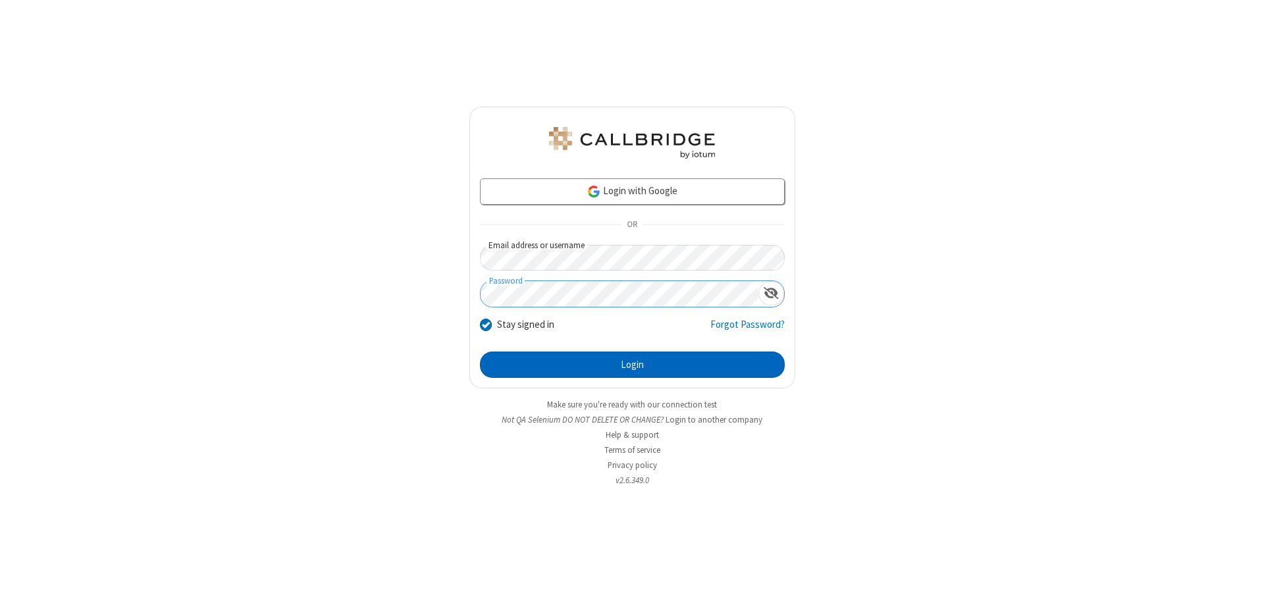
click at [632, 365] on button "Login" at bounding box center [632, 364] width 305 height 26
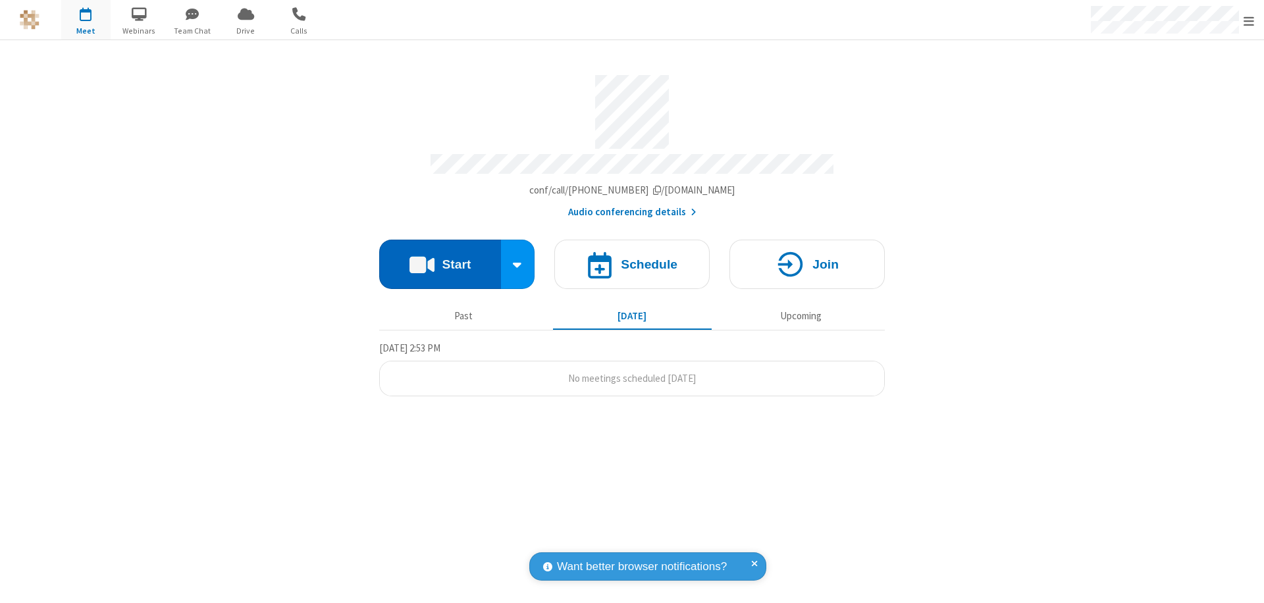
click at [440, 258] on button "Start" at bounding box center [440, 264] width 122 height 49
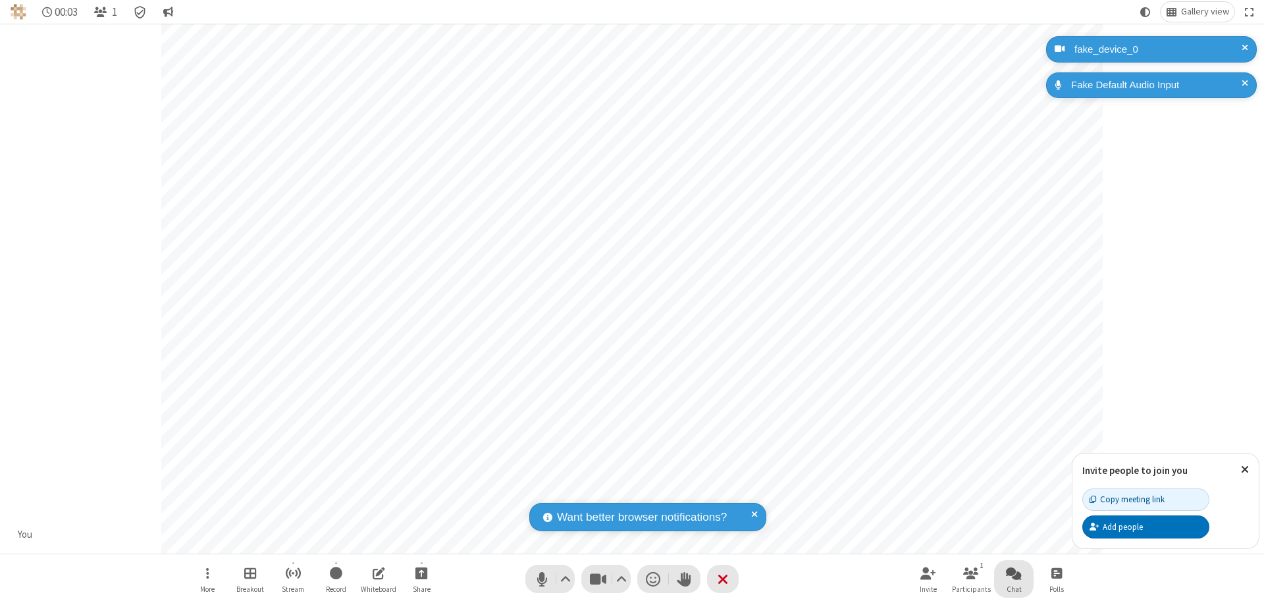
click at [1014, 573] on span "Open chat" at bounding box center [1014, 573] width 16 height 16
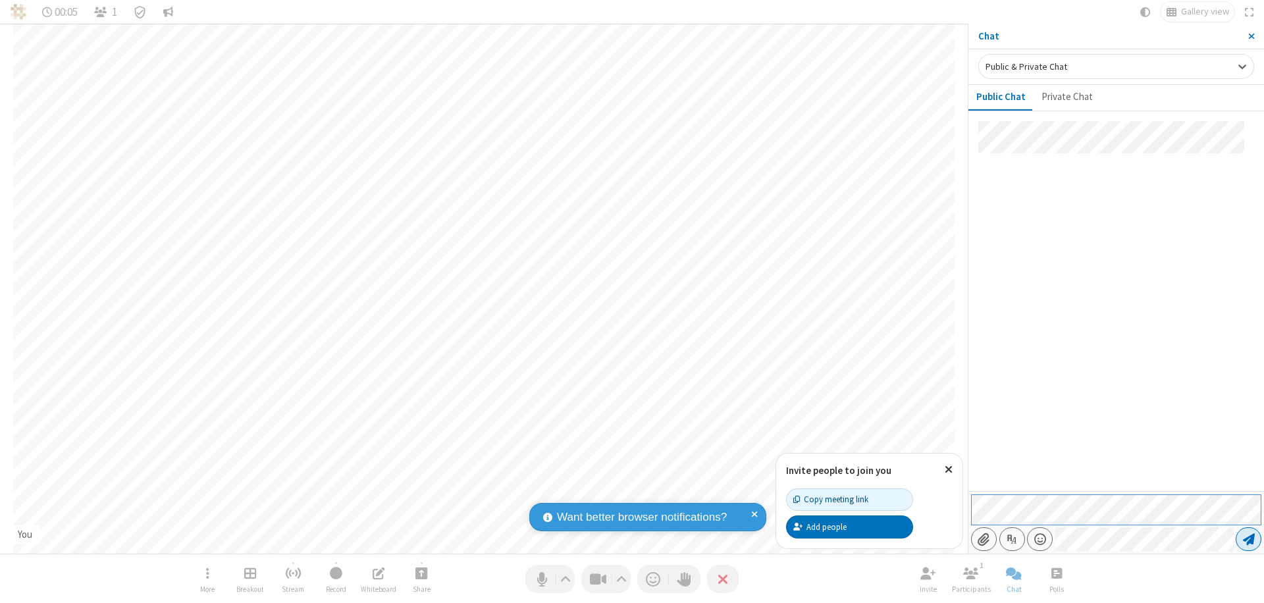
click at [1248, 539] on span "Send message" at bounding box center [1249, 538] width 12 height 13
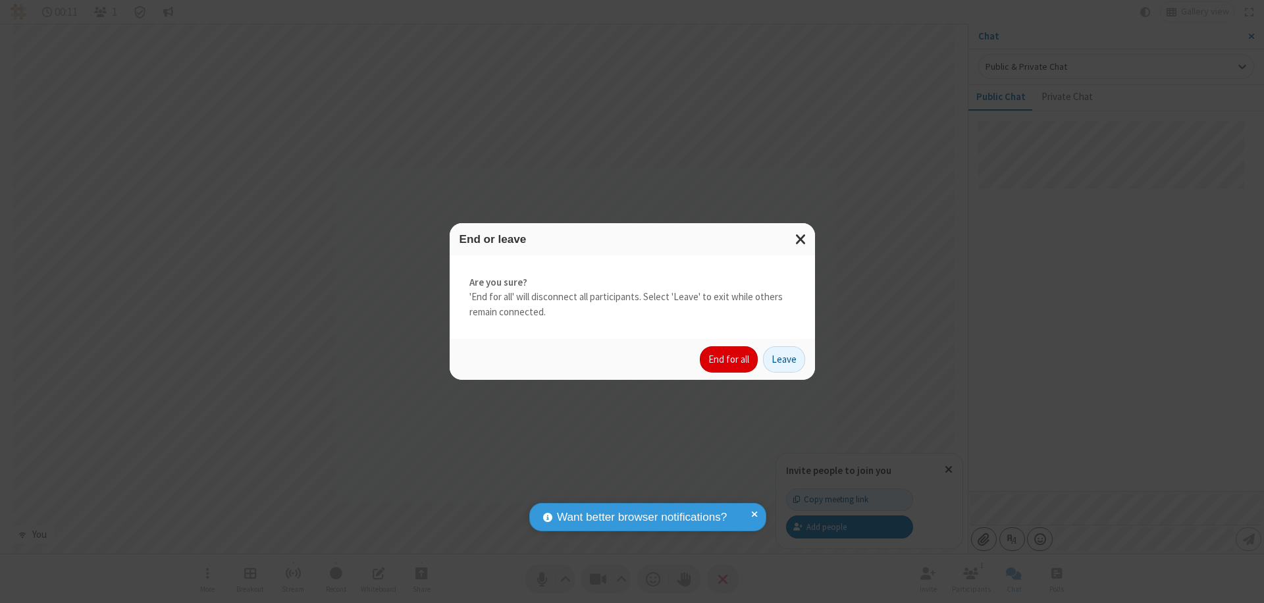
click at [729, 359] on button "End for all" at bounding box center [729, 359] width 58 height 26
